Goal: Check status: Check status

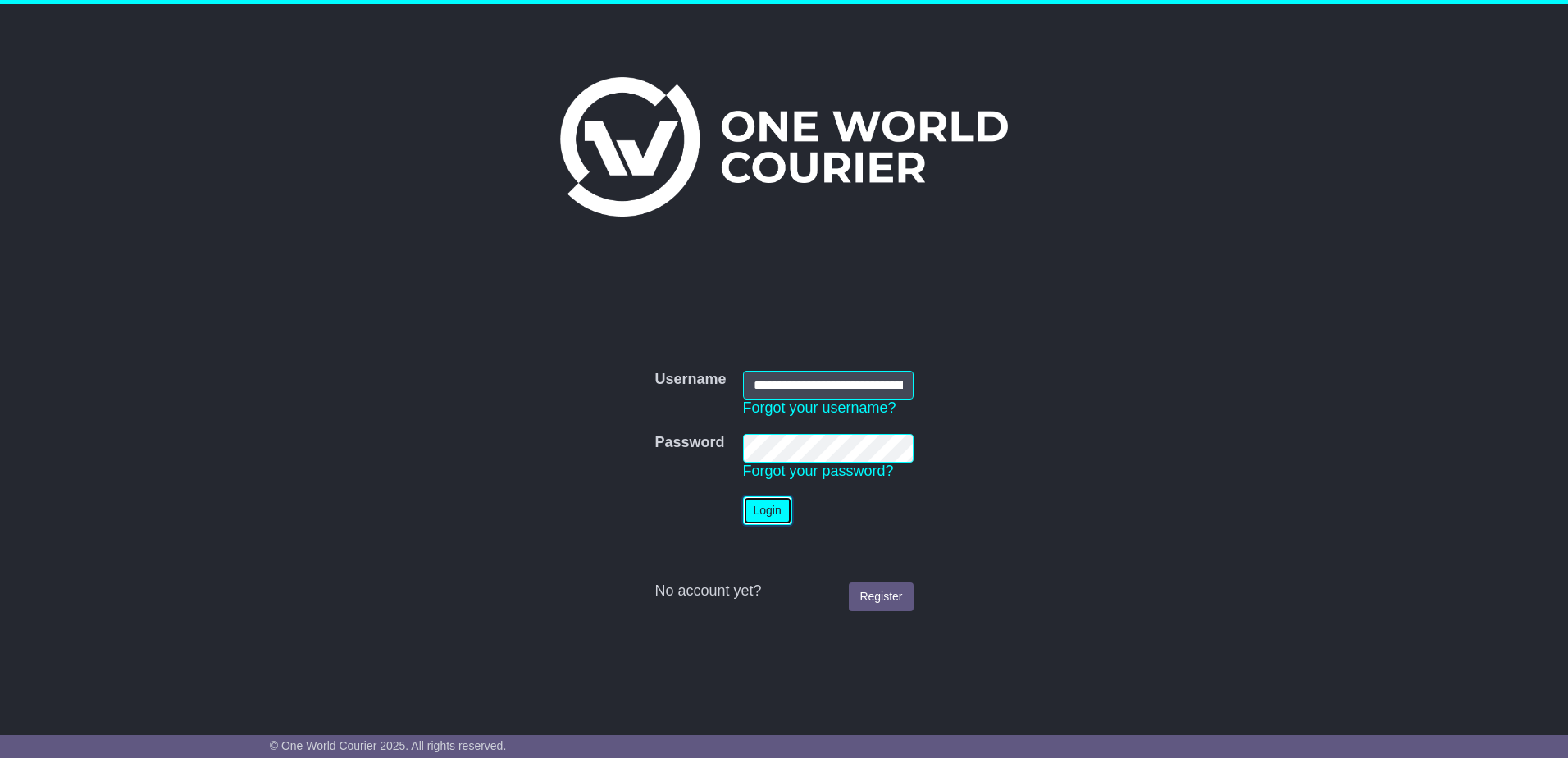
click at [753, 510] on button "Login" at bounding box center [768, 511] width 49 height 29
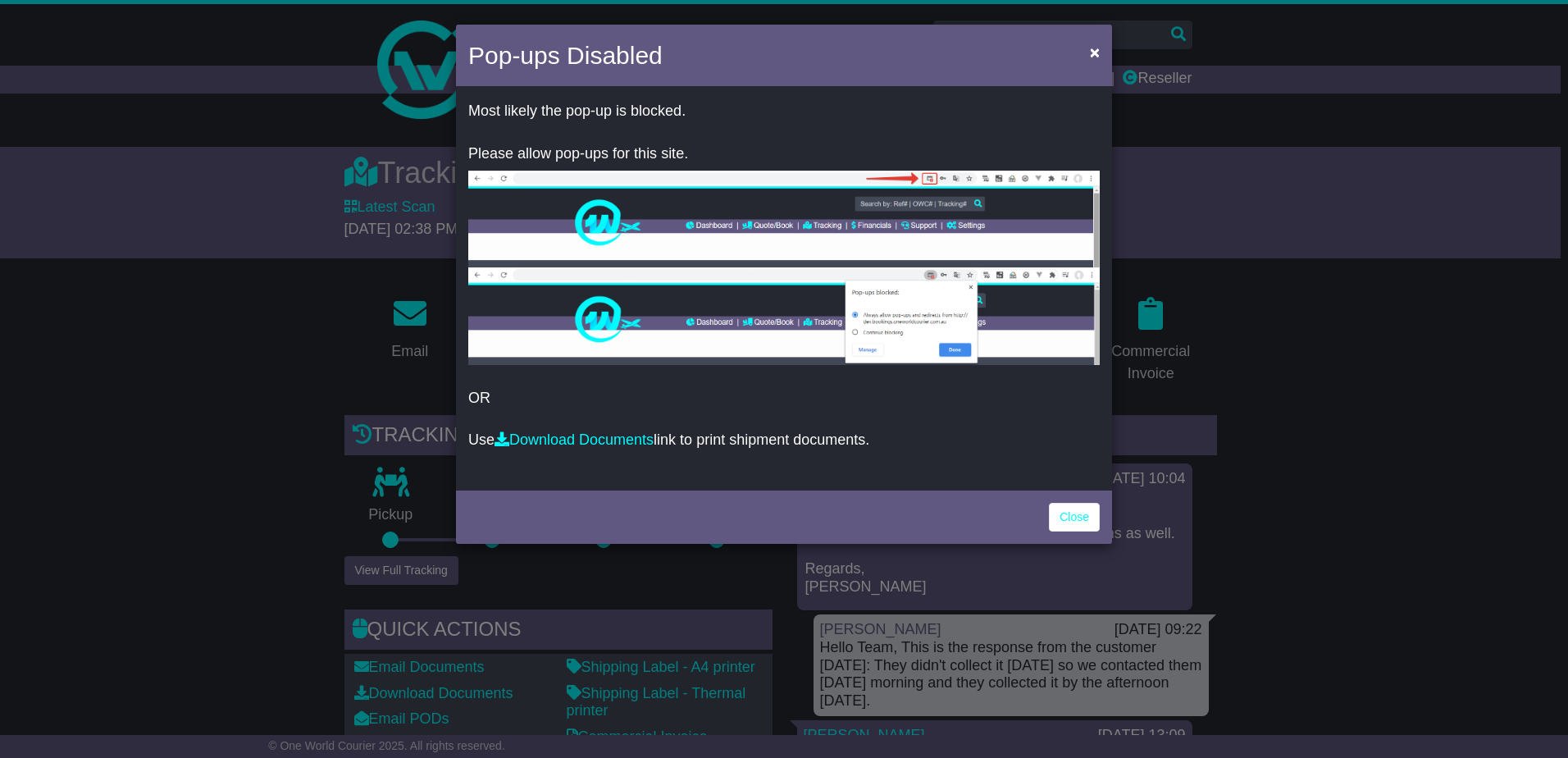
drag, startPoint x: 1318, startPoint y: 340, endPoint x: 1306, endPoint y: 332, distance: 14.4
click at [1318, 340] on div "Pop-ups Disabled × Most likely the pop-up is blocked. Please allow pop-ups for …" at bounding box center [784, 379] width 1568 height 758
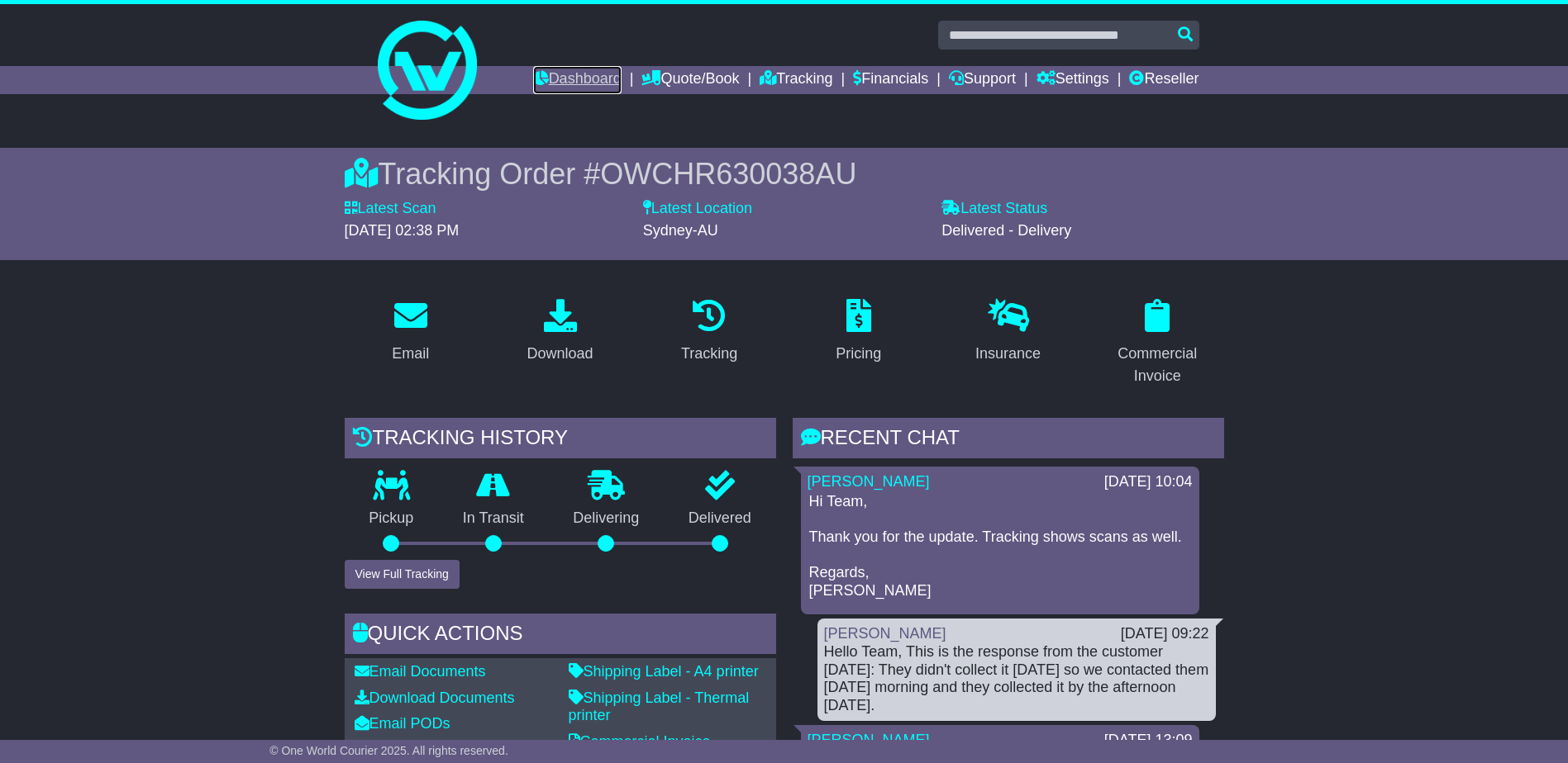
click at [567, 76] on link "Dashboard" at bounding box center [577, 81] width 88 height 28
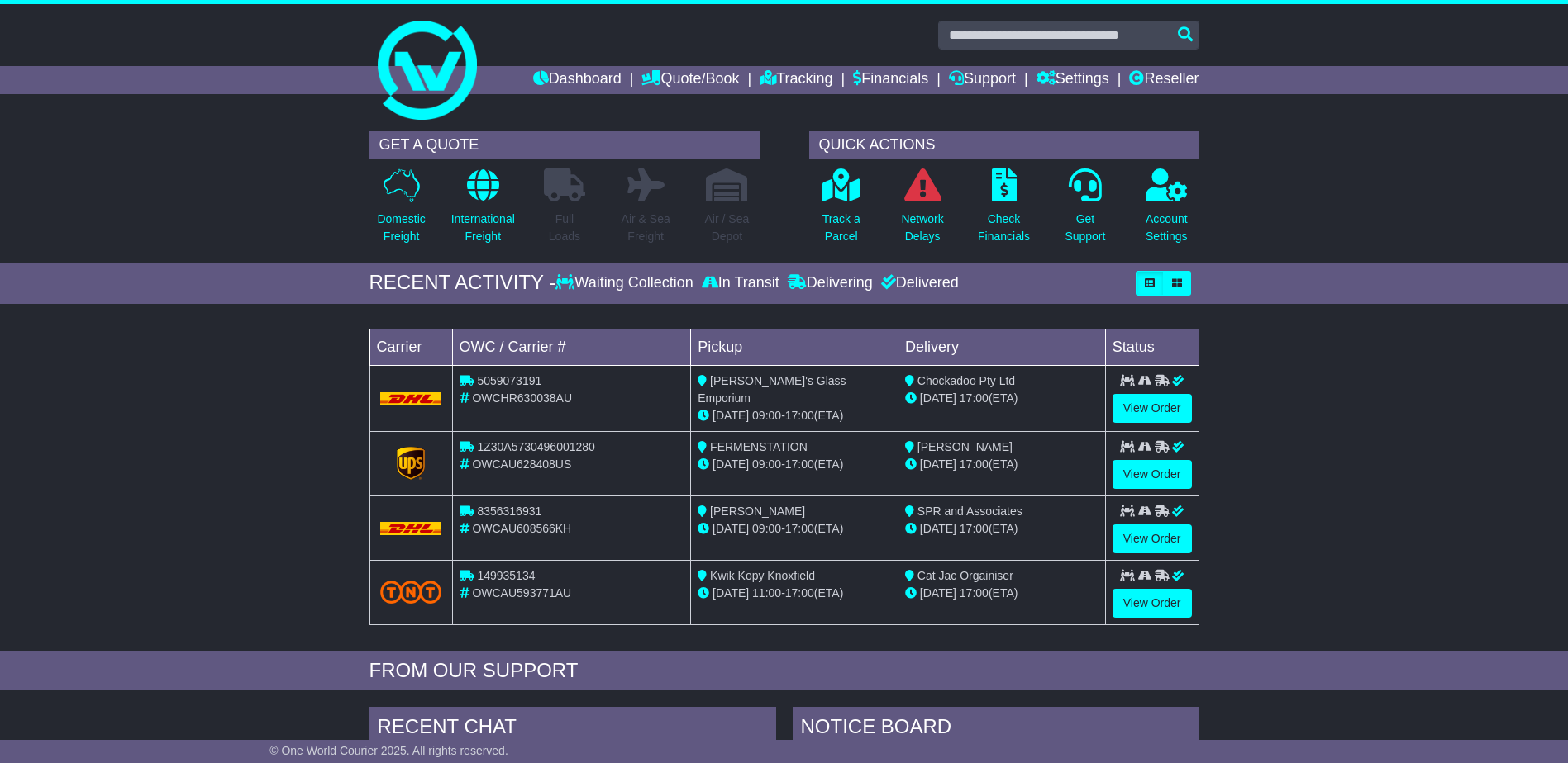
click at [1283, 390] on div "Loading... No bookings found Carrier OWC / Carrier # Pickup Delivery Status 505…" at bounding box center [784, 482] width 1568 height 339
